Goal: Information Seeking & Learning: Learn about a topic

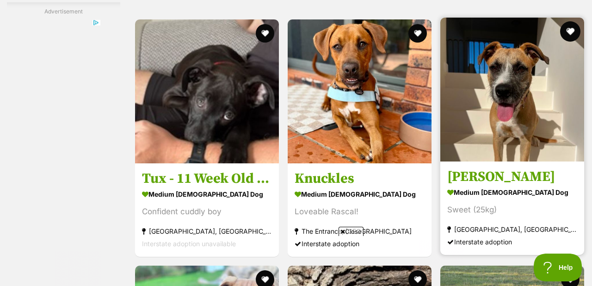
click at [570, 29] on button "favourite" at bounding box center [571, 31] width 20 height 20
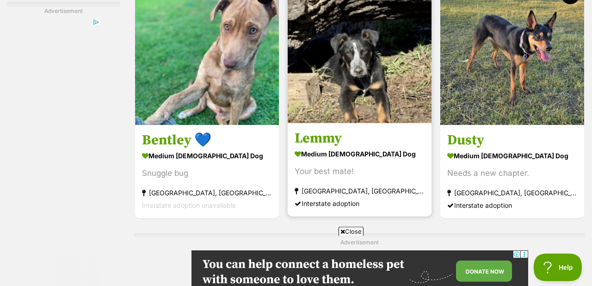
scroll to position [1789, 0]
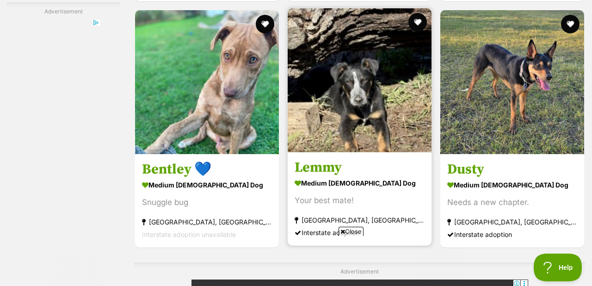
click at [364, 95] on img at bounding box center [360, 80] width 144 height 144
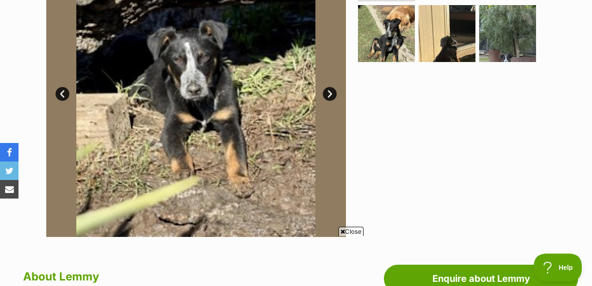
click at [328, 93] on link "Next" at bounding box center [330, 94] width 14 height 14
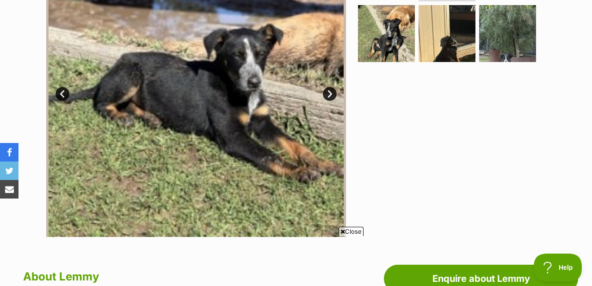
click at [328, 93] on link "Next" at bounding box center [330, 94] width 14 height 14
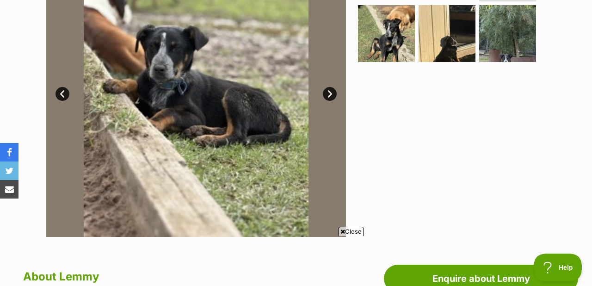
click at [328, 93] on link "Next" at bounding box center [330, 94] width 14 height 14
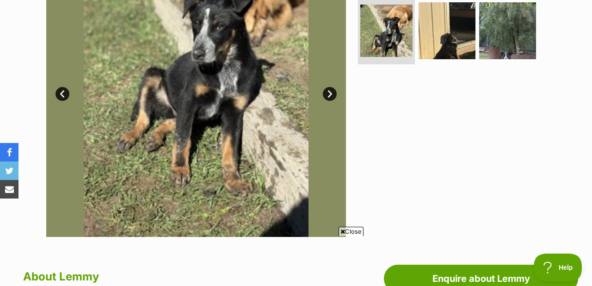
click at [328, 93] on link "Next" at bounding box center [330, 94] width 14 height 14
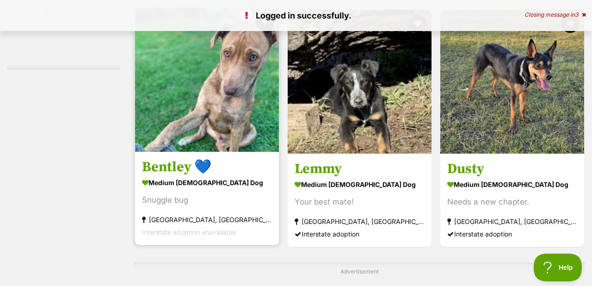
click at [218, 94] on img at bounding box center [207, 80] width 144 height 144
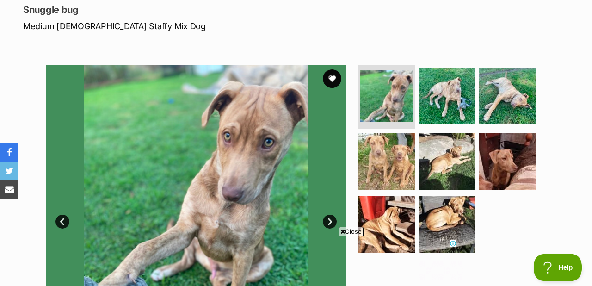
click at [330, 221] on link "Next" at bounding box center [330, 222] width 14 height 14
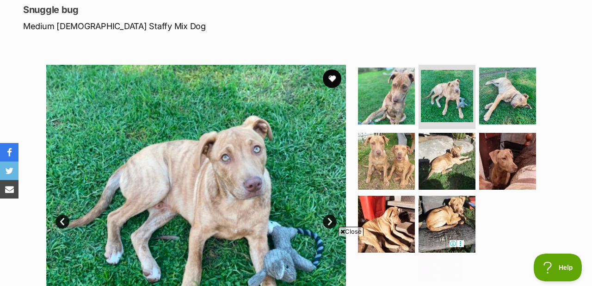
click at [330, 221] on link "Next" at bounding box center [330, 222] width 14 height 14
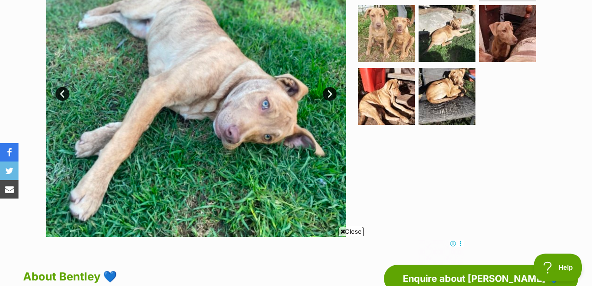
click at [328, 93] on link "Next" at bounding box center [330, 94] width 14 height 14
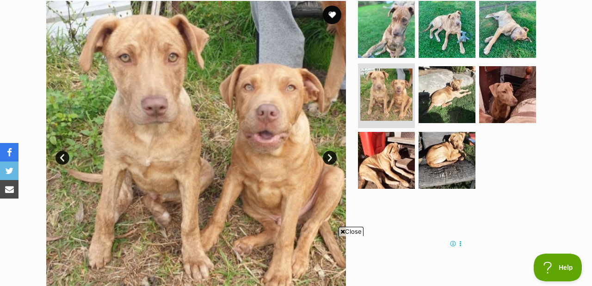
click at [330, 155] on link "Next" at bounding box center [330, 158] width 14 height 14
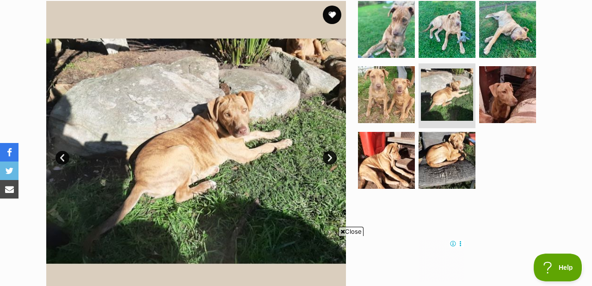
click at [330, 156] on link "Next" at bounding box center [330, 158] width 14 height 14
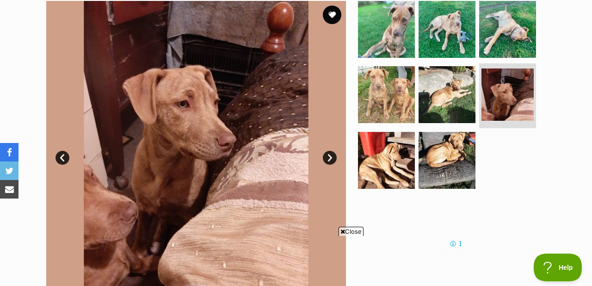
click at [330, 156] on link "Next" at bounding box center [330, 158] width 14 height 14
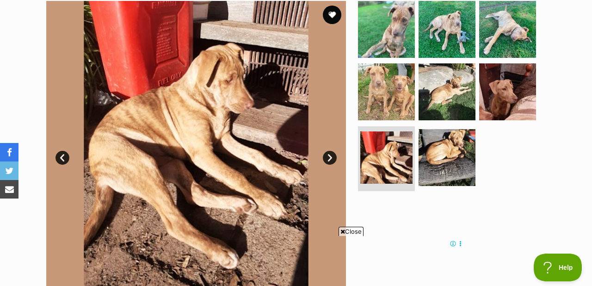
click at [330, 156] on link "Next" at bounding box center [330, 158] width 14 height 14
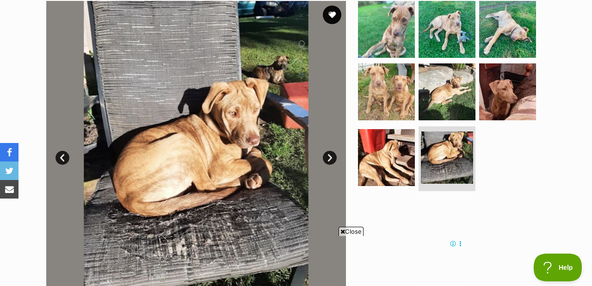
click at [330, 156] on link "Next" at bounding box center [330, 158] width 14 height 14
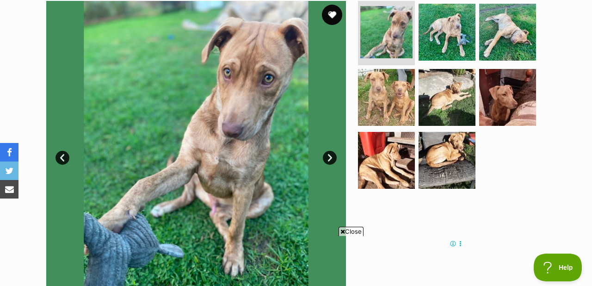
click at [333, 14] on button "favourite" at bounding box center [332, 15] width 20 height 20
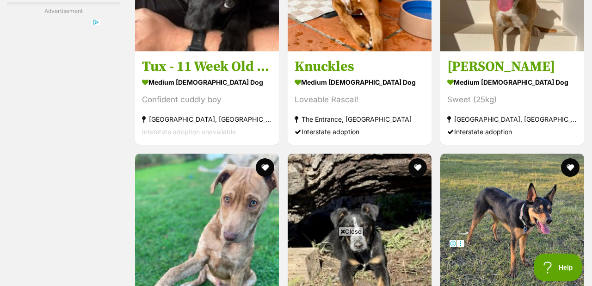
scroll to position [1734, 0]
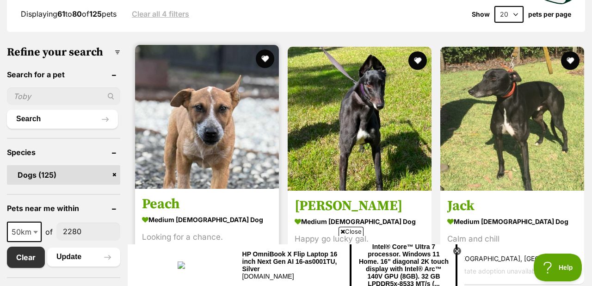
click at [210, 121] on img at bounding box center [207, 117] width 144 height 144
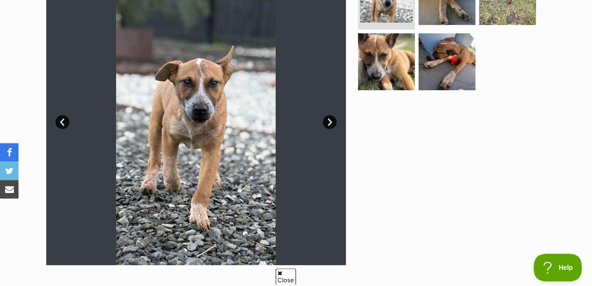
scroll to position [256, 0]
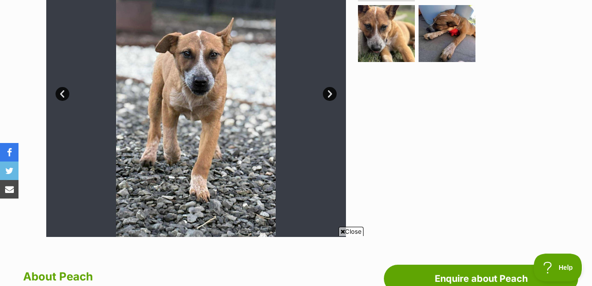
click at [326, 92] on link "Next" at bounding box center [330, 94] width 14 height 14
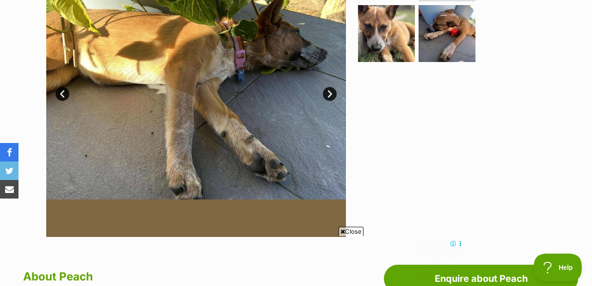
click at [330, 93] on link "Next" at bounding box center [330, 94] width 14 height 14
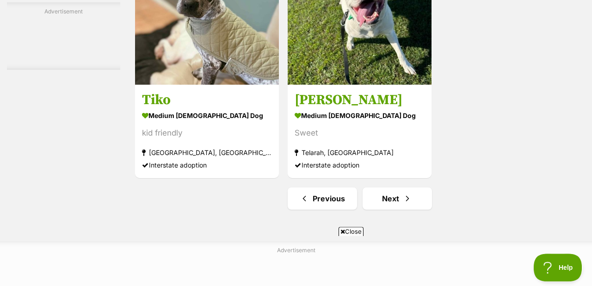
scroll to position [2172, 0]
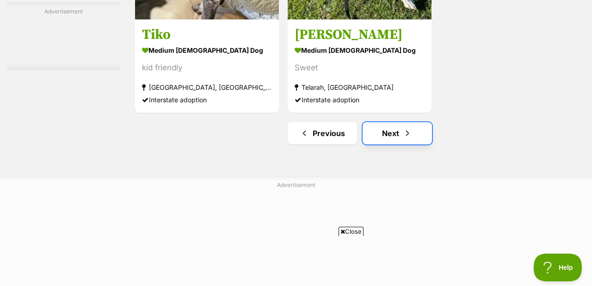
click at [384, 130] on link "Next" at bounding box center [397, 133] width 69 height 22
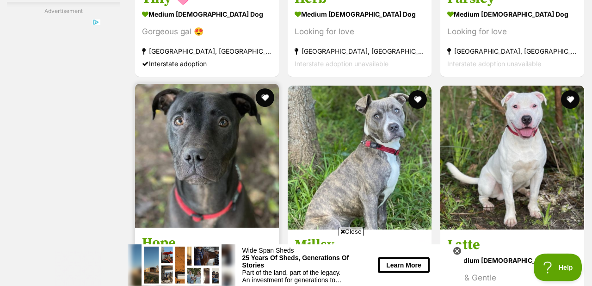
scroll to position [1661, 0]
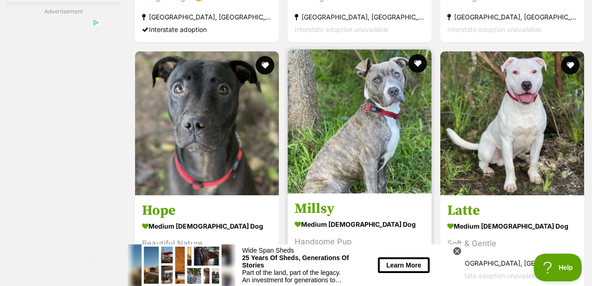
click at [349, 124] on img at bounding box center [360, 122] width 144 height 144
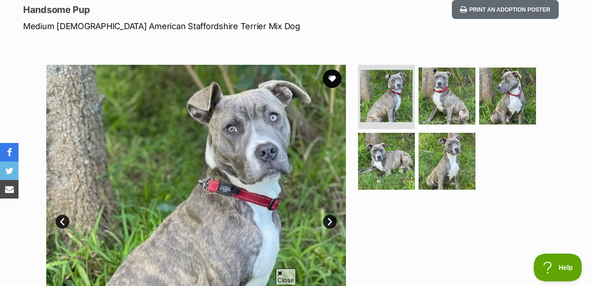
click at [327, 220] on link "Next" at bounding box center [330, 222] width 14 height 14
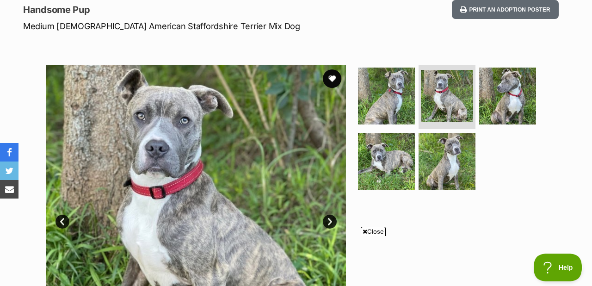
click at [328, 220] on link "Next" at bounding box center [330, 222] width 14 height 14
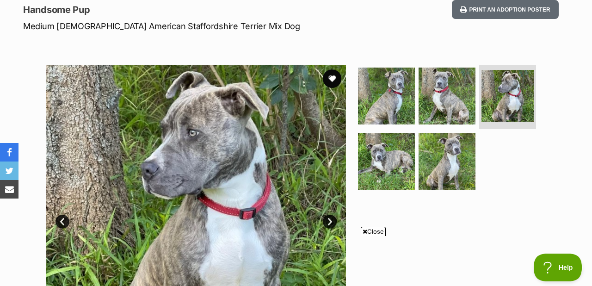
click at [328, 219] on link "Next" at bounding box center [330, 222] width 14 height 14
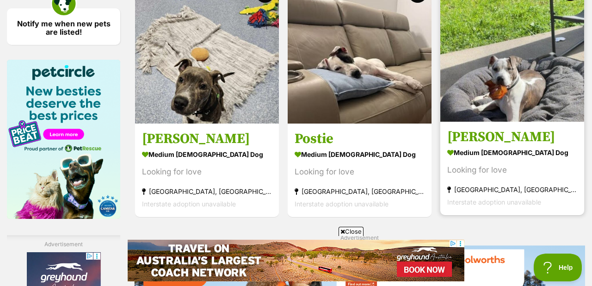
click at [471, 136] on h3 "[PERSON_NAME]" at bounding box center [513, 138] width 130 height 18
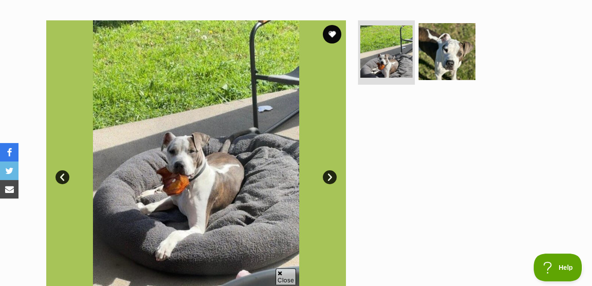
scroll to position [192, 0]
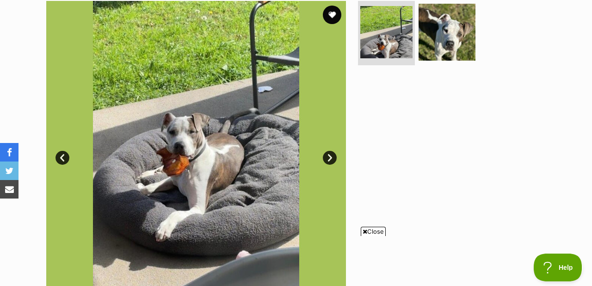
click at [329, 156] on link "Next" at bounding box center [330, 158] width 14 height 14
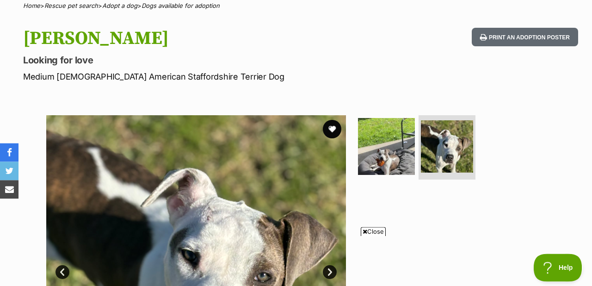
scroll to position [64, 0]
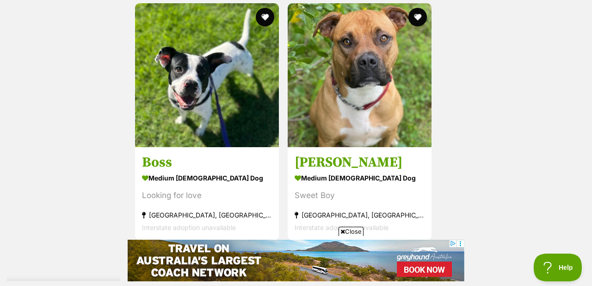
scroll to position [2108, 0]
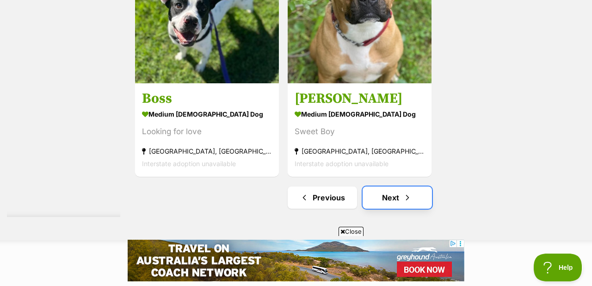
click at [390, 187] on link "Next" at bounding box center [397, 198] width 69 height 22
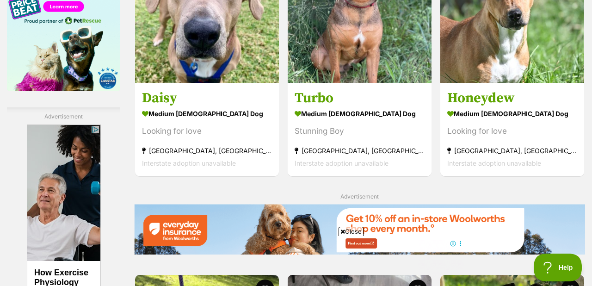
scroll to position [1214, 0]
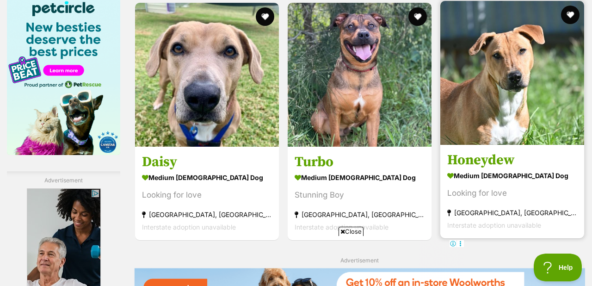
click at [508, 101] on img at bounding box center [513, 73] width 144 height 144
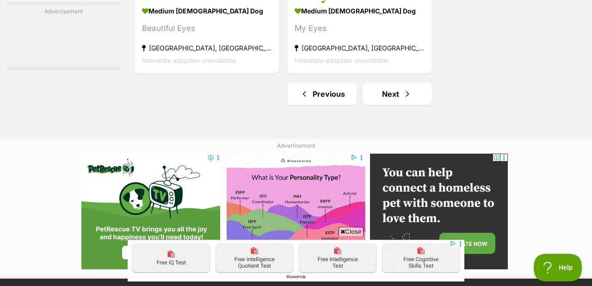
scroll to position [2300, 0]
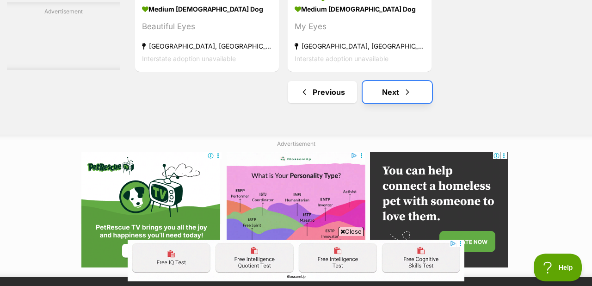
click at [389, 94] on link "Next" at bounding box center [397, 92] width 69 height 22
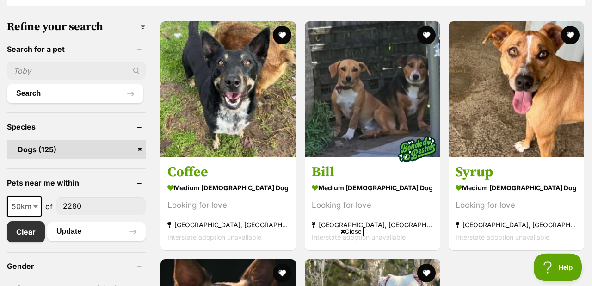
scroll to position [256, 0]
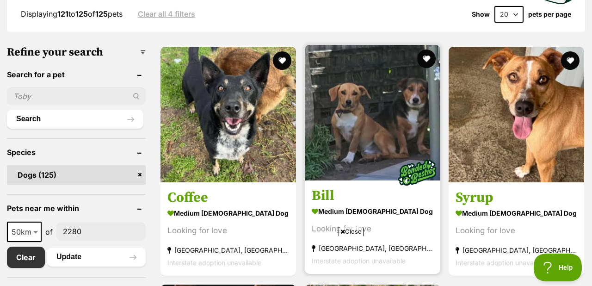
click at [368, 132] on img at bounding box center [373, 113] width 136 height 136
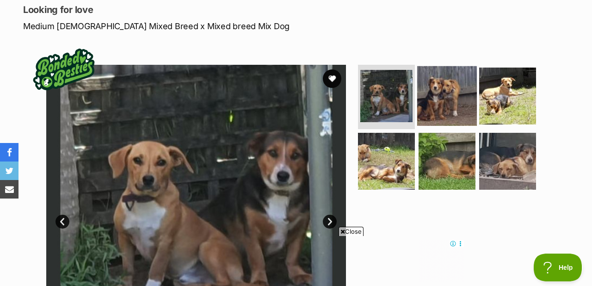
drag, startPoint x: 466, startPoint y: 86, endPoint x: 455, endPoint y: 87, distance: 11.3
click at [463, 87] on img at bounding box center [448, 96] width 60 height 60
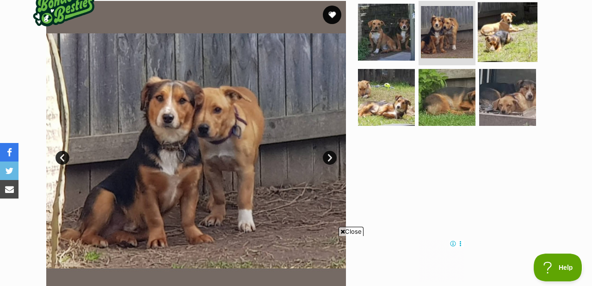
click at [508, 37] on img at bounding box center [508, 32] width 60 height 60
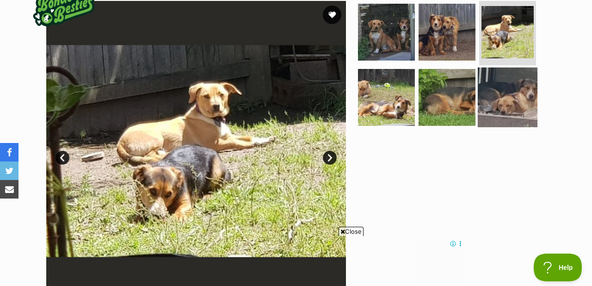
click at [503, 105] on img at bounding box center [508, 98] width 60 height 60
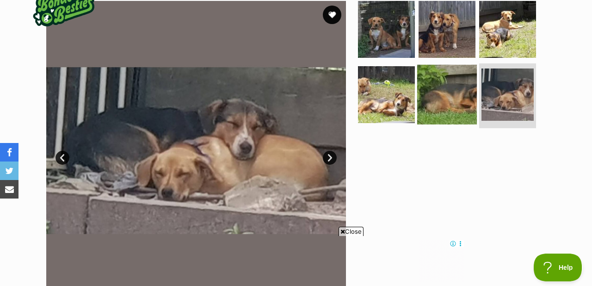
click at [449, 94] on img at bounding box center [448, 95] width 60 height 60
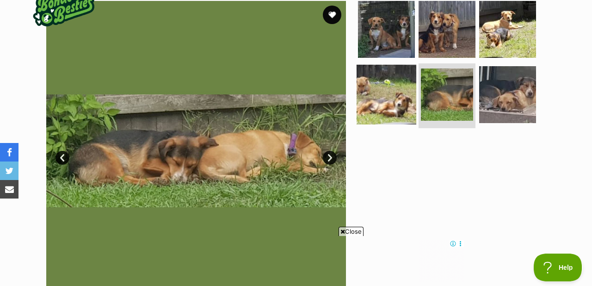
click at [385, 90] on img at bounding box center [387, 95] width 60 height 60
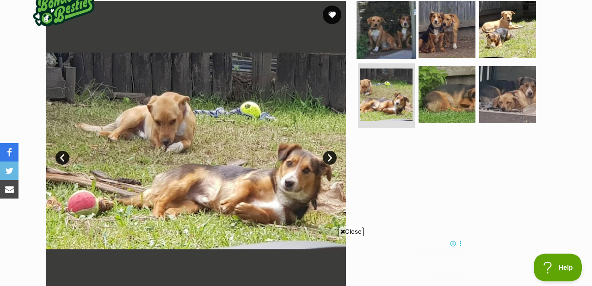
click at [393, 39] on img at bounding box center [387, 29] width 60 height 60
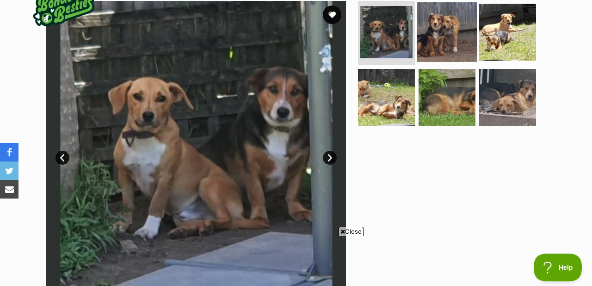
click at [452, 37] on img at bounding box center [448, 32] width 60 height 60
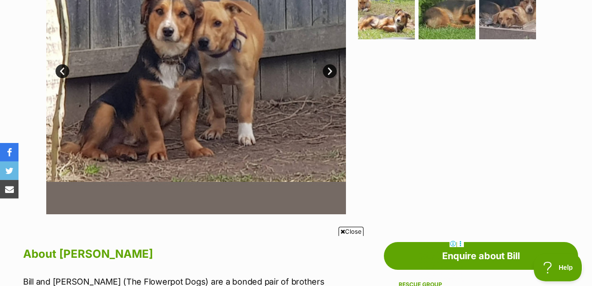
scroll to position [256, 0]
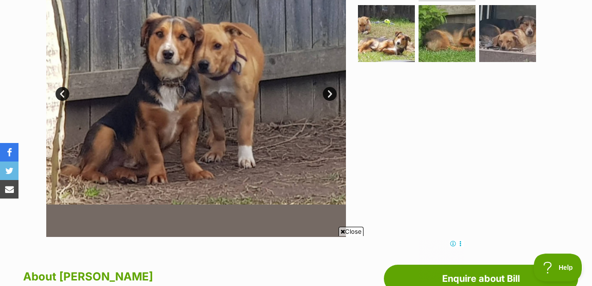
click at [332, 93] on link "Next" at bounding box center [330, 94] width 14 height 14
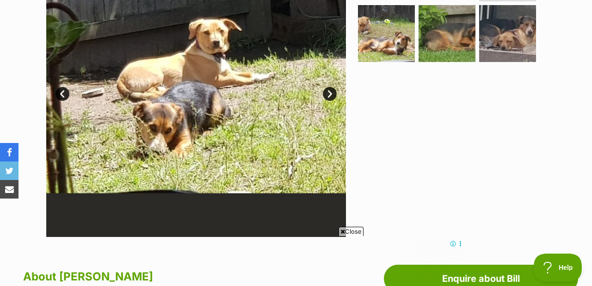
click at [331, 93] on link "Next" at bounding box center [330, 94] width 14 height 14
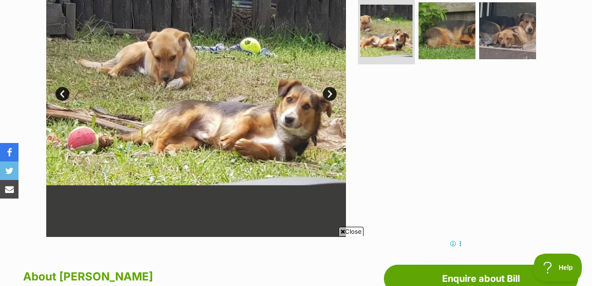
click at [329, 91] on link "Next" at bounding box center [330, 94] width 14 height 14
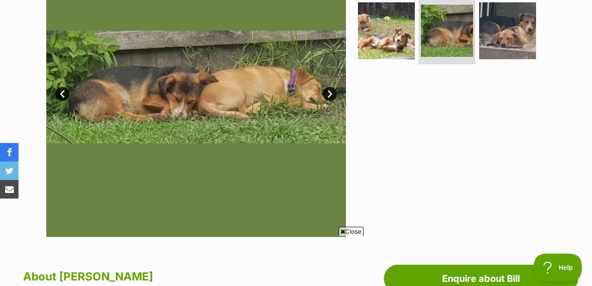
click at [329, 91] on link "Next" at bounding box center [330, 94] width 14 height 14
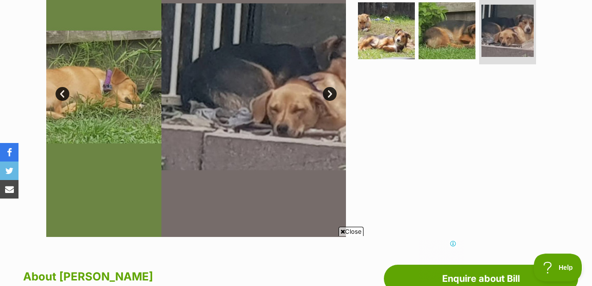
scroll to position [0, 0]
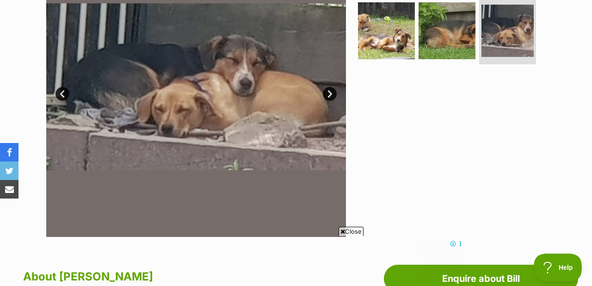
click at [329, 91] on link "Next" at bounding box center [330, 94] width 14 height 14
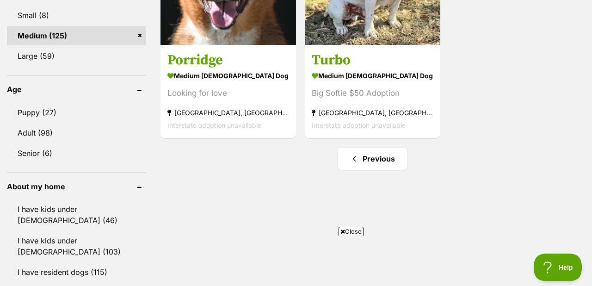
scroll to position [639, 0]
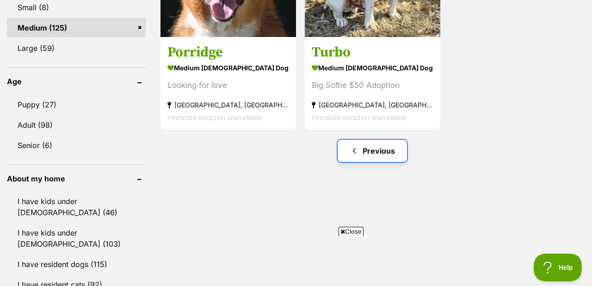
click at [371, 147] on link "Previous" at bounding box center [372, 151] width 69 height 22
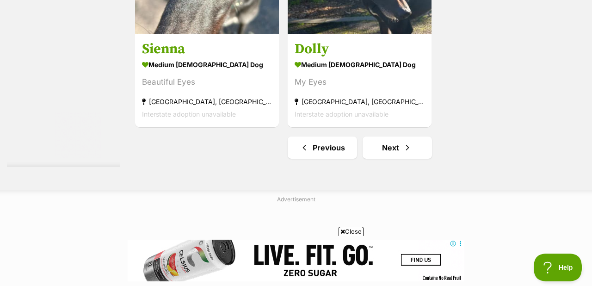
scroll to position [2300, 0]
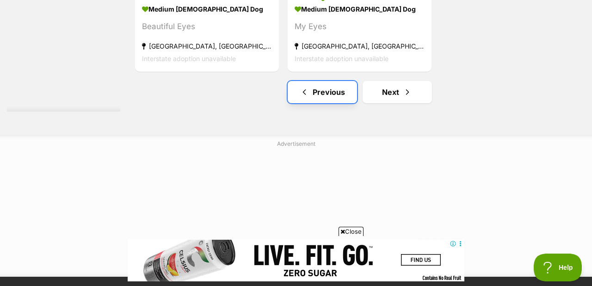
click at [318, 92] on link "Previous" at bounding box center [322, 92] width 69 height 22
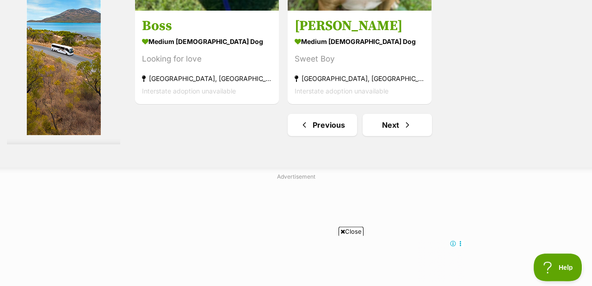
scroll to position [2300, 0]
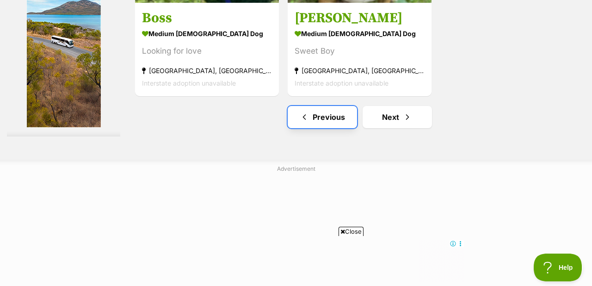
click at [316, 118] on link "Previous" at bounding box center [322, 117] width 69 height 22
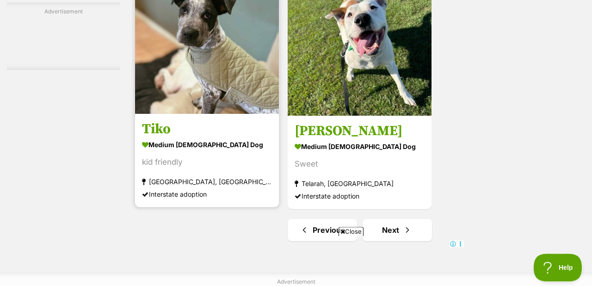
scroll to position [2172, 0]
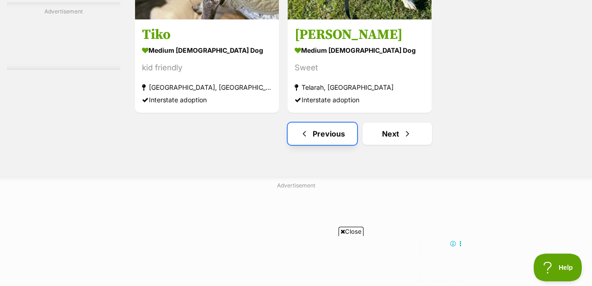
click at [301, 137] on span "Previous page" at bounding box center [304, 133] width 9 height 11
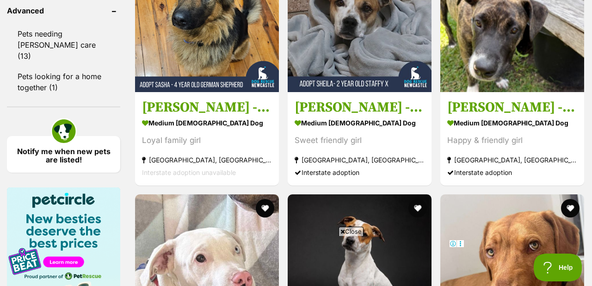
scroll to position [958, 0]
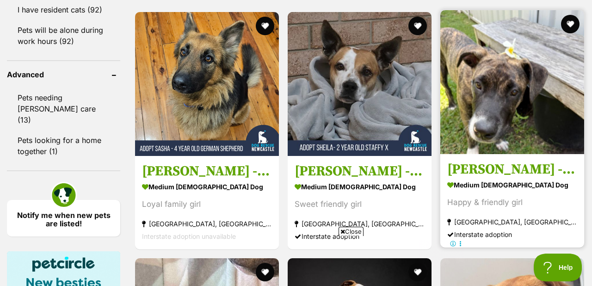
click at [495, 87] on img at bounding box center [513, 82] width 144 height 144
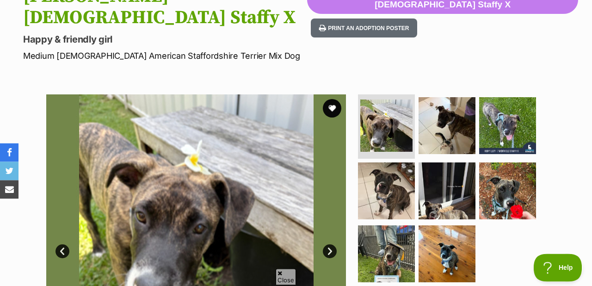
scroll to position [128, 0]
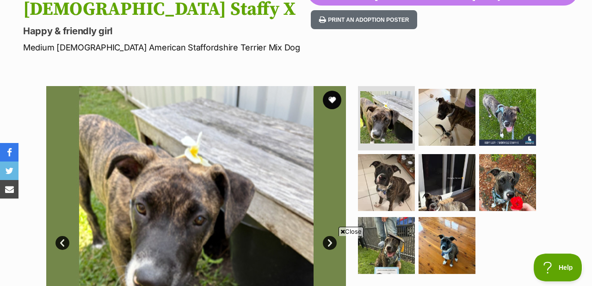
click at [330, 236] on link "Next" at bounding box center [330, 243] width 14 height 14
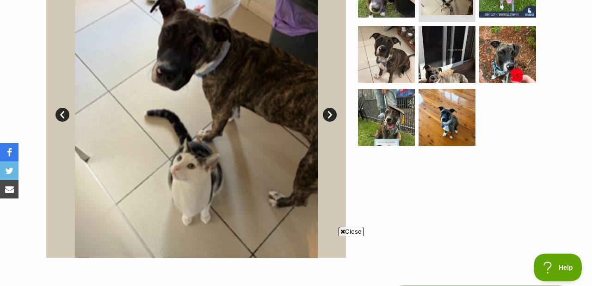
scroll to position [256, 0]
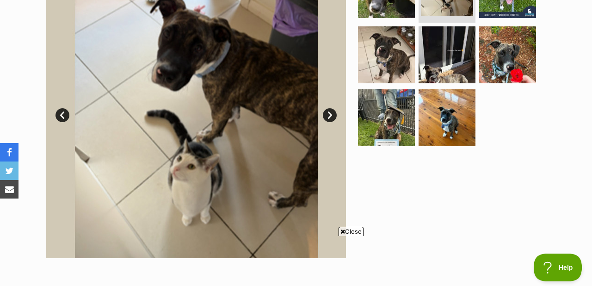
click at [330, 108] on link "Next" at bounding box center [330, 115] width 14 height 14
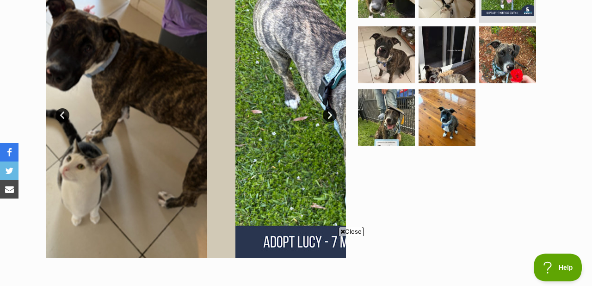
scroll to position [0, 0]
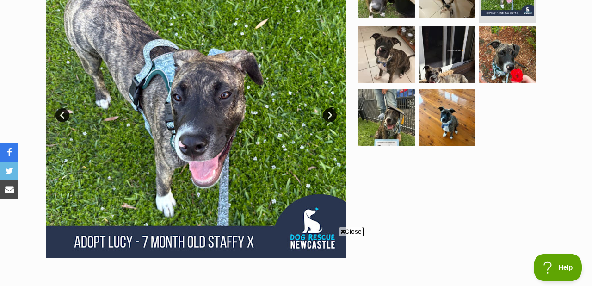
click at [331, 108] on link "Next" at bounding box center [330, 115] width 14 height 14
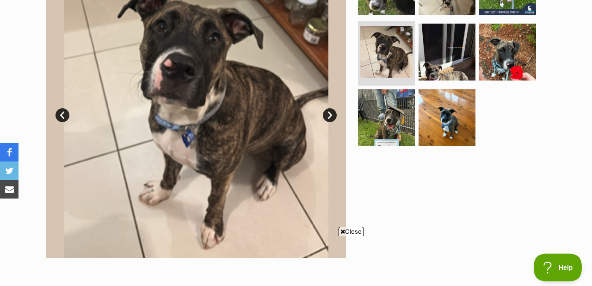
click at [329, 108] on link "Next" at bounding box center [330, 115] width 14 height 14
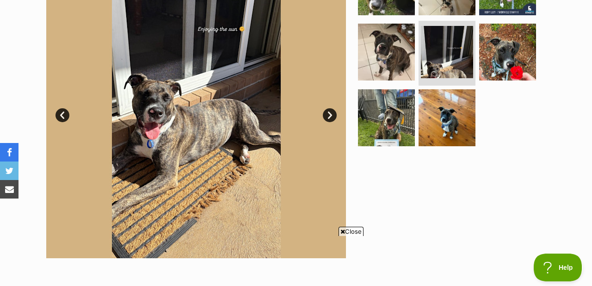
click at [329, 108] on link "Next" at bounding box center [330, 115] width 14 height 14
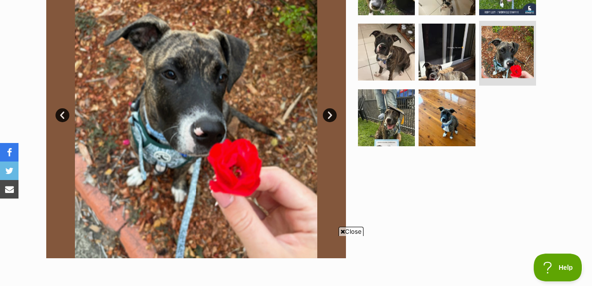
click at [329, 108] on link "Next" at bounding box center [330, 115] width 14 height 14
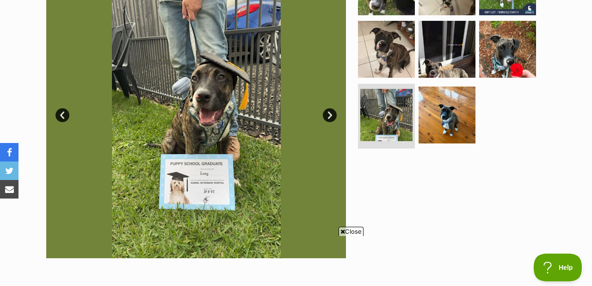
click at [331, 108] on link "Next" at bounding box center [330, 115] width 14 height 14
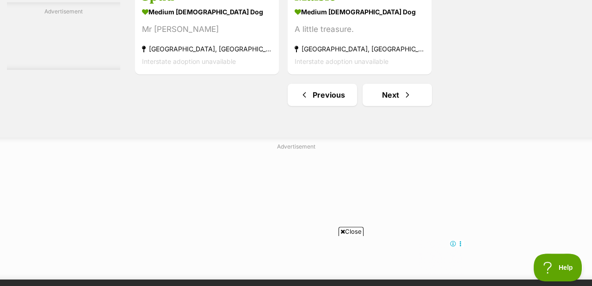
scroll to position [2300, 0]
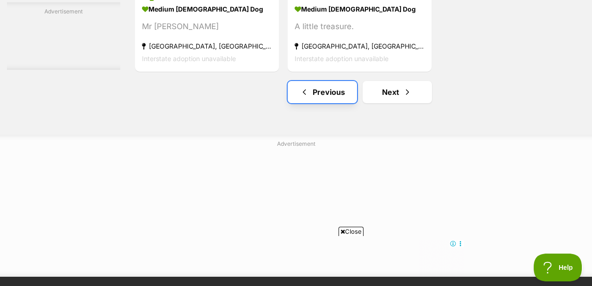
click at [328, 93] on link "Previous" at bounding box center [322, 92] width 69 height 22
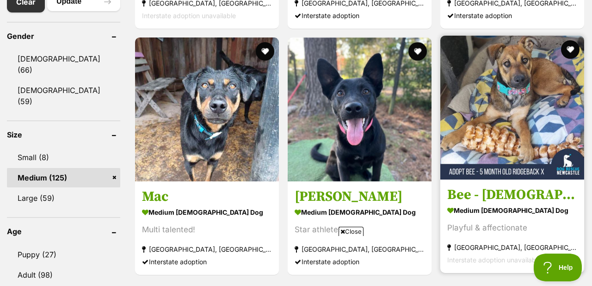
click at [483, 118] on img at bounding box center [513, 108] width 144 height 144
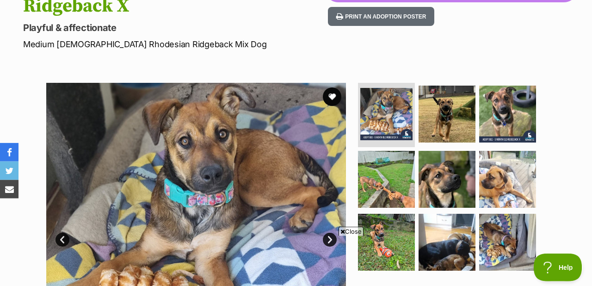
scroll to position [128, 0]
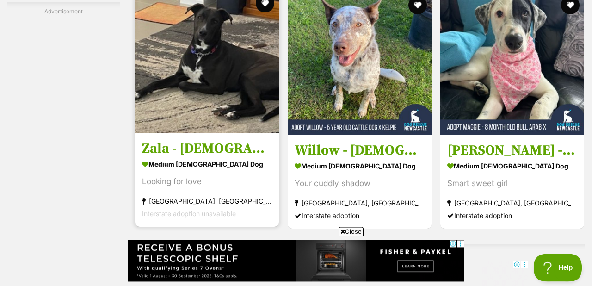
scroll to position [1725, 0]
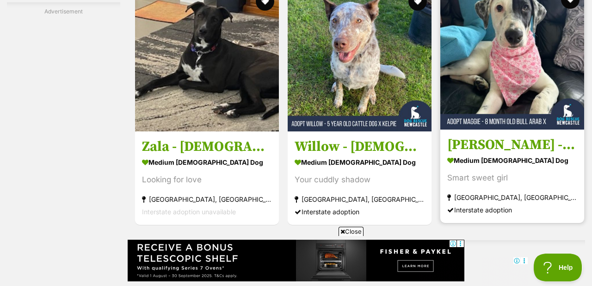
click at [523, 63] on img at bounding box center [513, 58] width 144 height 144
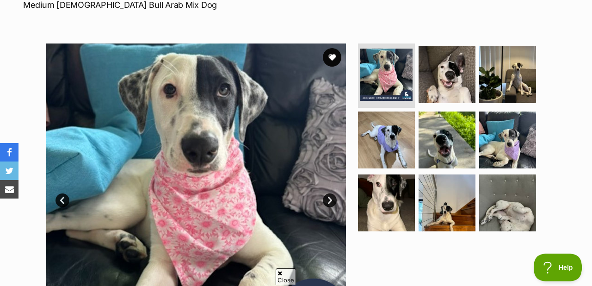
click at [244, 148] on img at bounding box center [196, 194] width 300 height 300
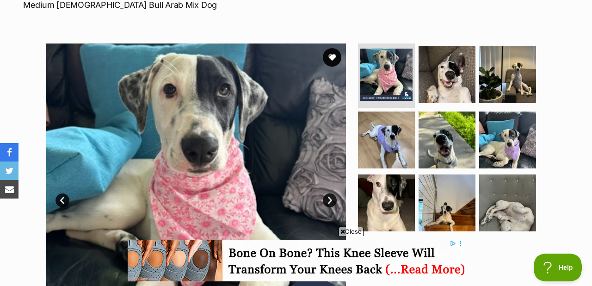
click at [327, 193] on link "Next" at bounding box center [330, 200] width 14 height 14
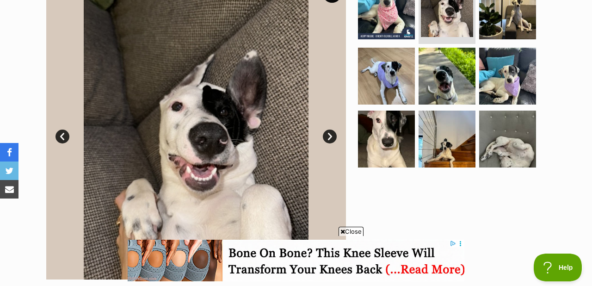
click at [329, 130] on link "Next" at bounding box center [330, 137] width 14 height 14
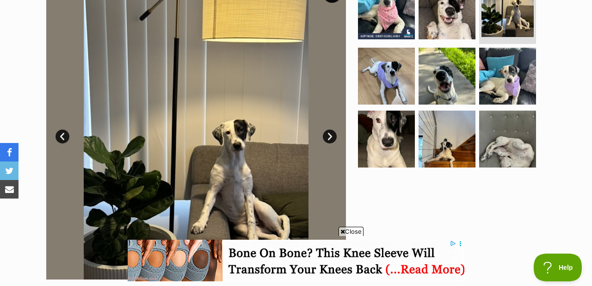
click at [329, 130] on link "Next" at bounding box center [330, 137] width 14 height 14
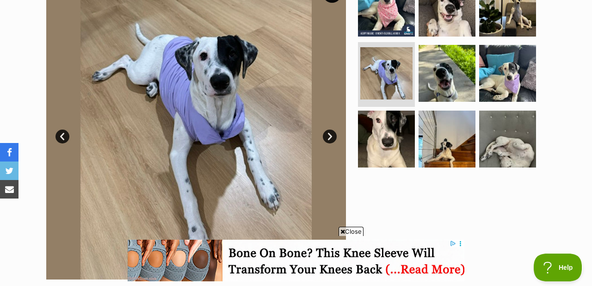
click at [329, 130] on link "Next" at bounding box center [330, 137] width 14 height 14
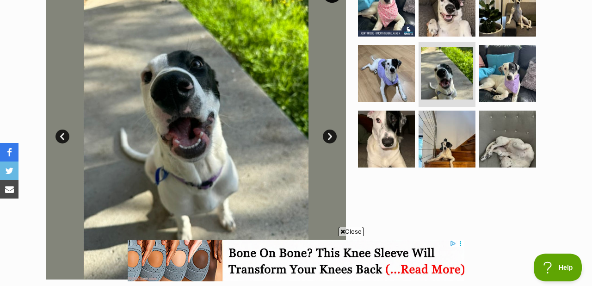
click at [329, 130] on link "Next" at bounding box center [330, 137] width 14 height 14
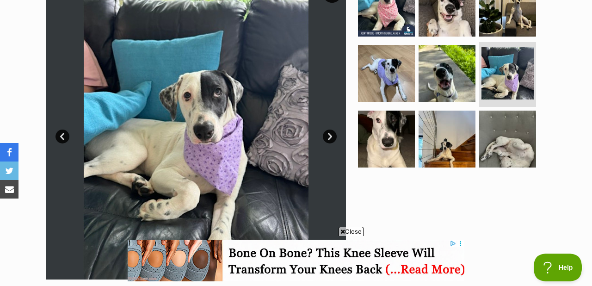
click at [329, 130] on link "Next" at bounding box center [330, 137] width 14 height 14
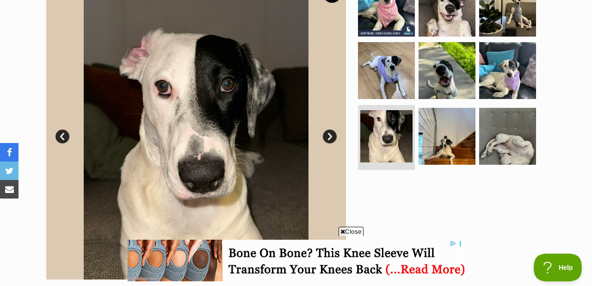
click at [329, 130] on link "Next" at bounding box center [330, 137] width 14 height 14
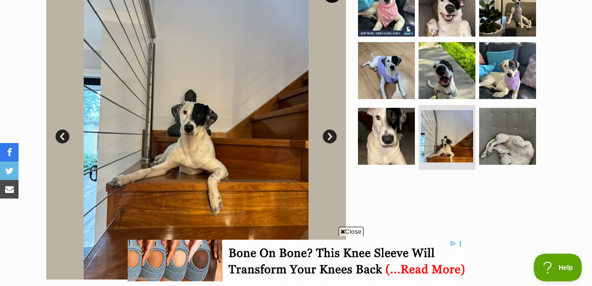
click at [329, 130] on link "Next" at bounding box center [330, 137] width 14 height 14
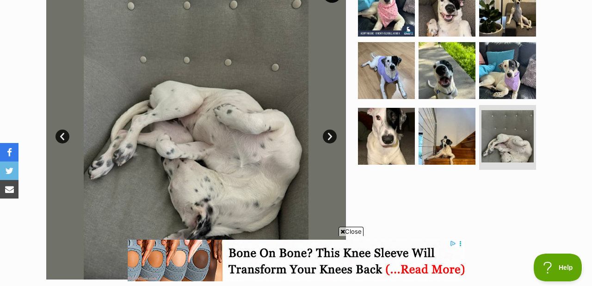
click at [329, 130] on link "Next" at bounding box center [330, 137] width 14 height 14
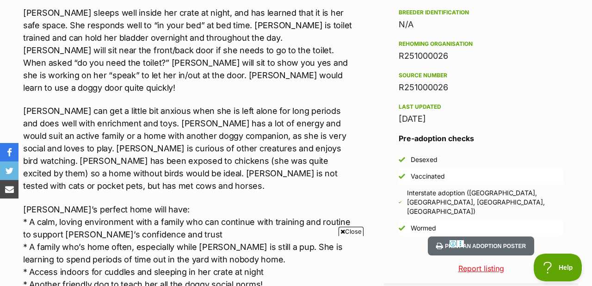
scroll to position [830, 0]
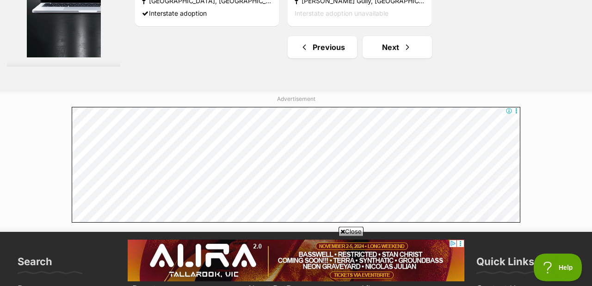
scroll to position [2395, 0]
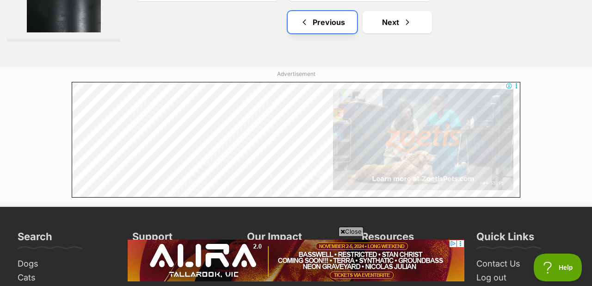
click at [320, 24] on link "Previous" at bounding box center [322, 22] width 69 height 22
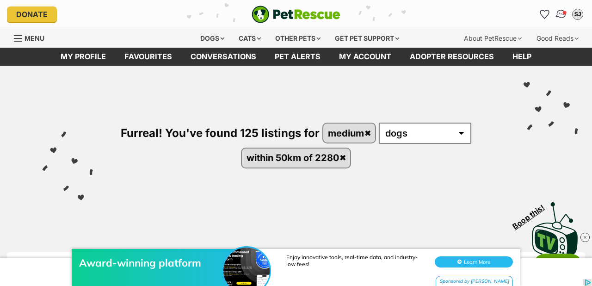
click at [561, 13] on img "Conversations" at bounding box center [561, 14] width 12 height 12
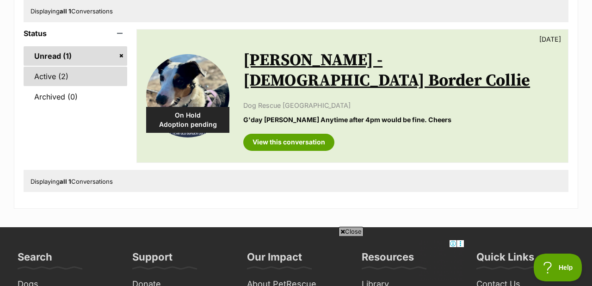
click at [41, 71] on link "Active (2)" at bounding box center [76, 76] width 104 height 19
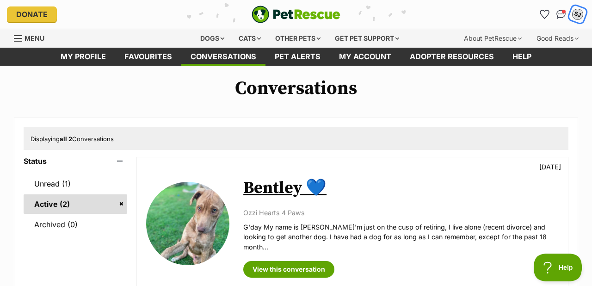
click at [574, 13] on div "SJ" at bounding box center [578, 14] width 12 height 12
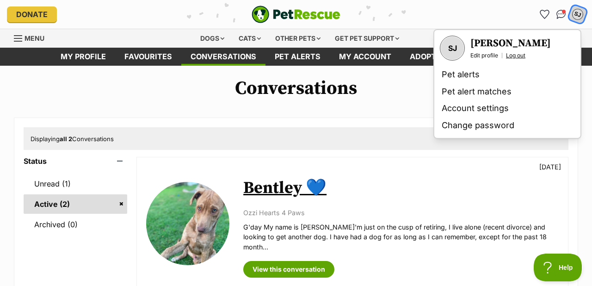
click at [518, 52] on link "Log out" at bounding box center [515, 55] width 19 height 7
